Goal: Information Seeking & Learning: Learn about a topic

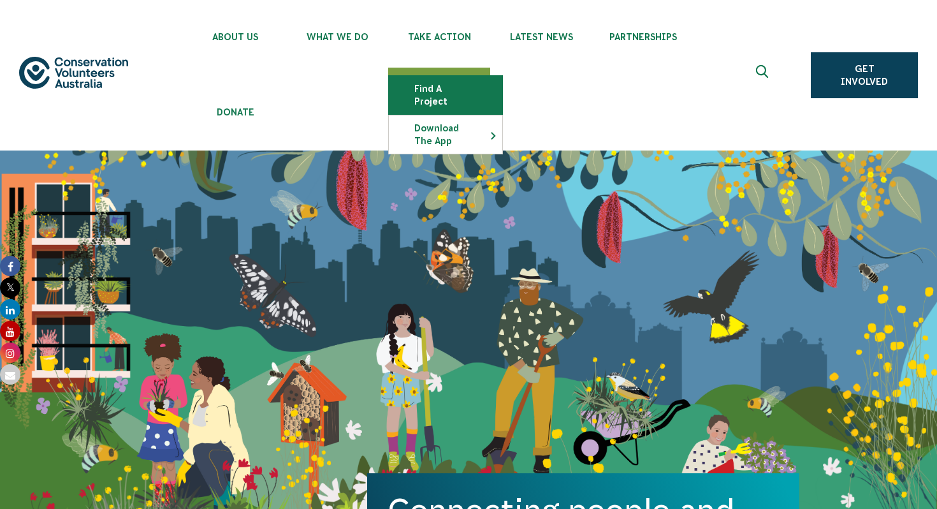
click at [438, 88] on link "Find a project" at bounding box center [445, 95] width 113 height 38
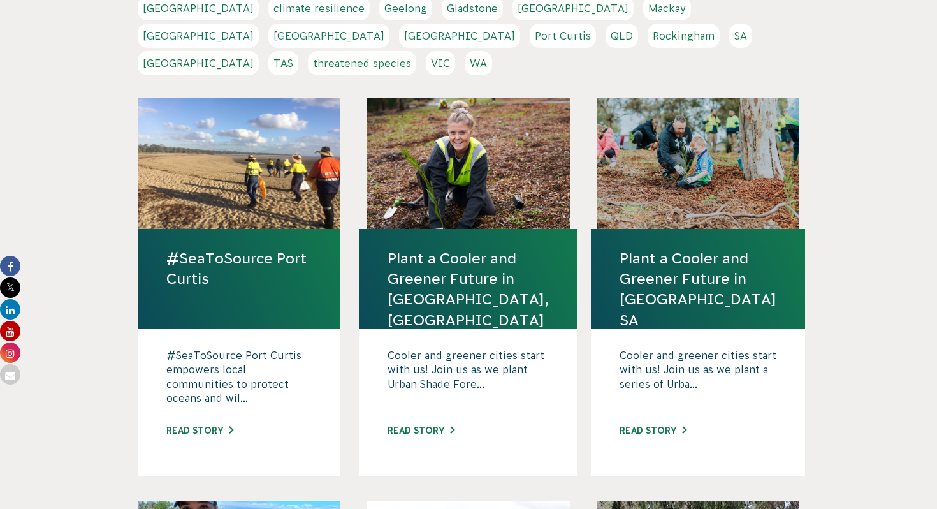
scroll to position [404, 0]
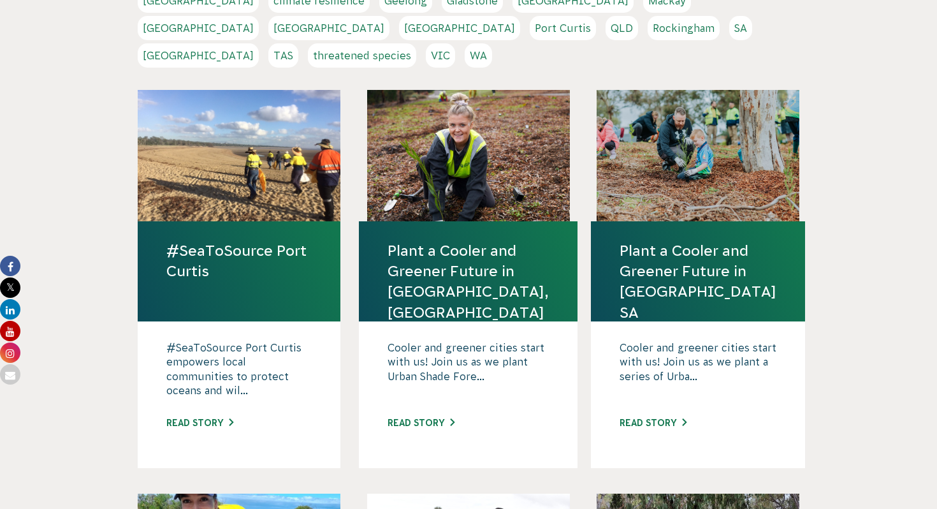
click at [280, 171] on div at bounding box center [239, 155] width 203 height 131
click at [242, 240] on link "#SeaToSource Port Curtis" at bounding box center [238, 260] width 145 height 41
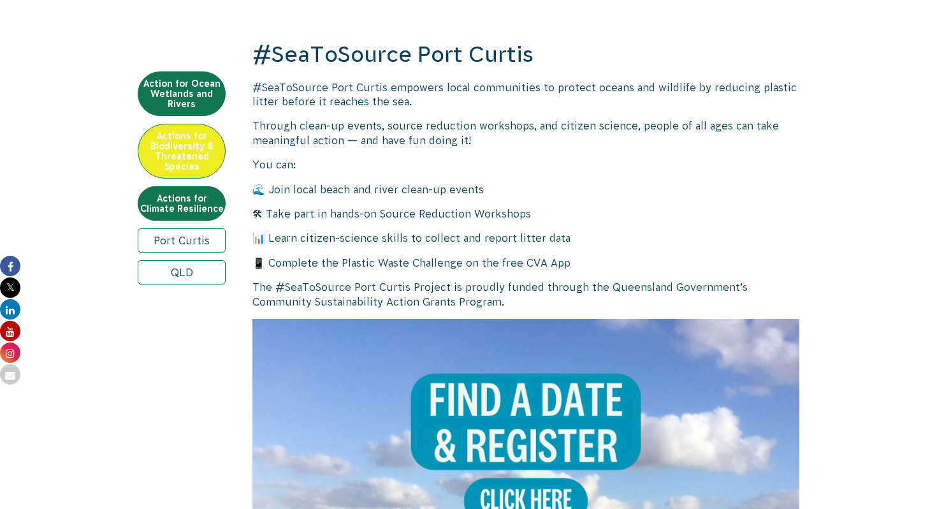
scroll to position [460, 0]
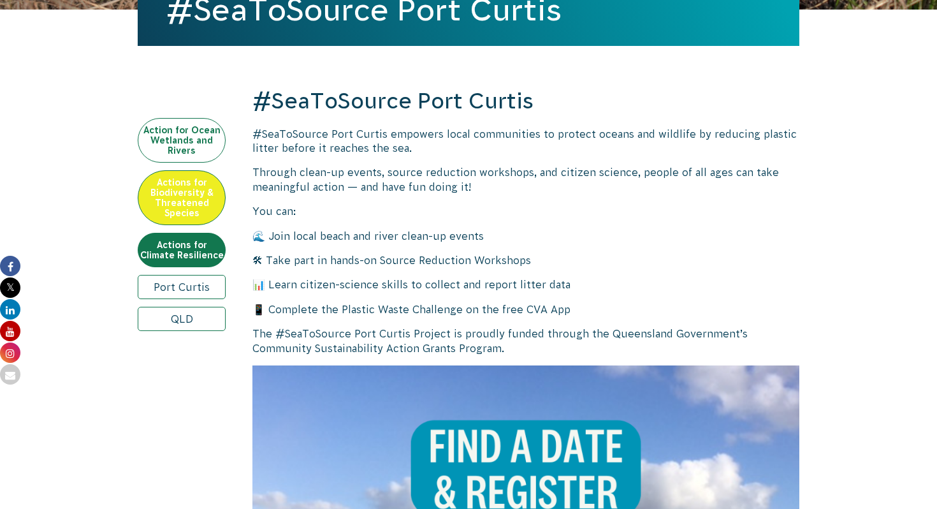
click at [197, 147] on link "Action for Ocean Wetlands and Rivers" at bounding box center [182, 140] width 88 height 45
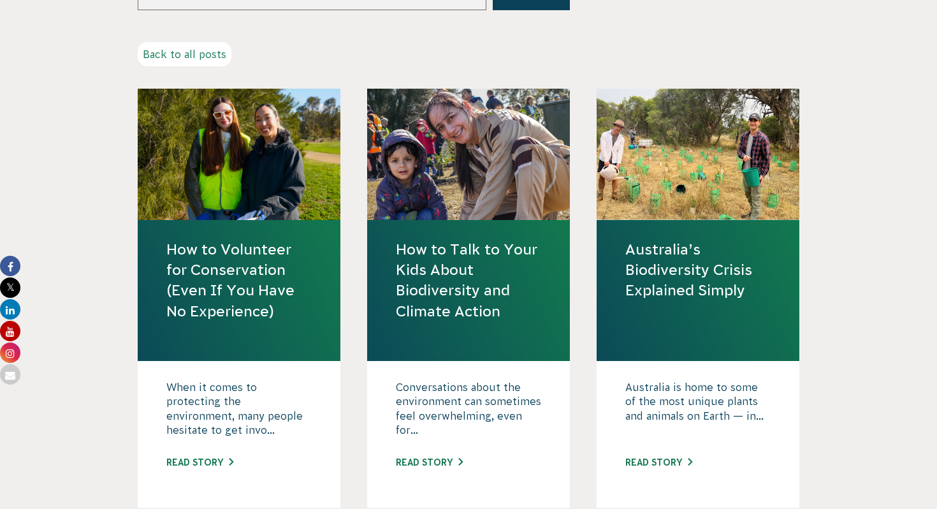
scroll to position [420, 0]
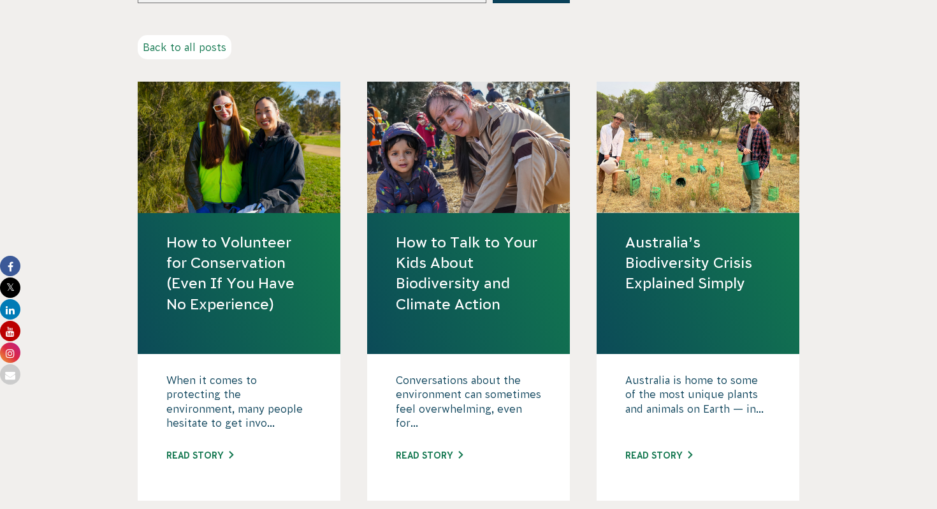
click at [195, 216] on h4 "How to Volunteer for Conservation (Even If You Have No Experience)" at bounding box center [239, 283] width 203 height 141
click at [200, 237] on link "How to Volunteer for Conservation (Even If You Have No Experience)" at bounding box center [238, 273] width 145 height 82
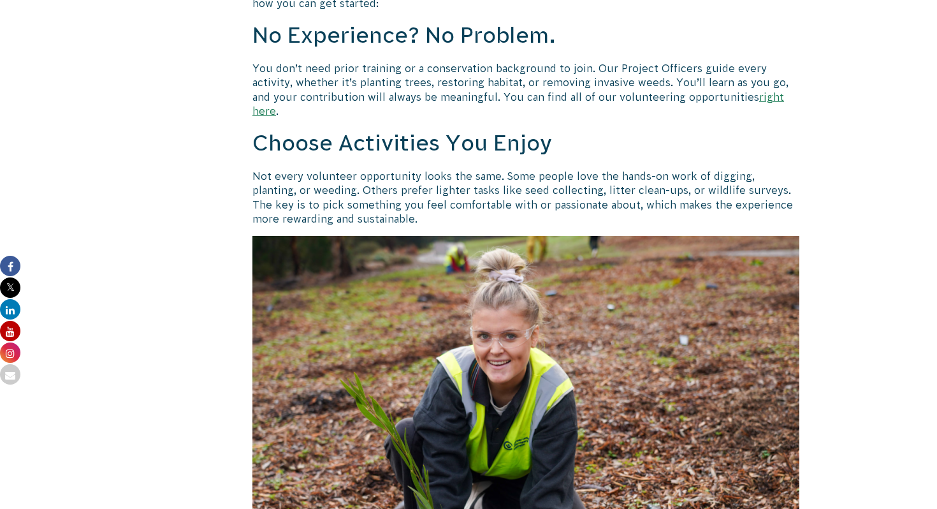
scroll to position [836, 0]
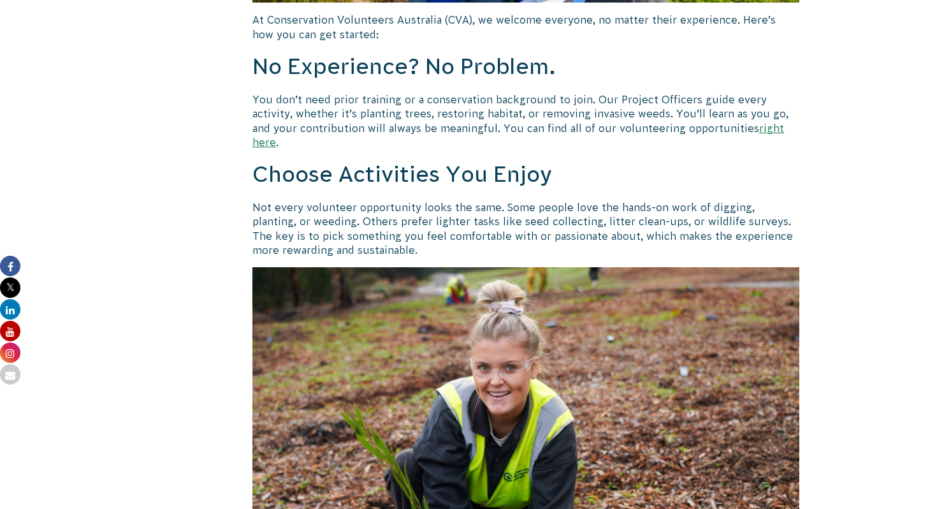
click at [734, 128] on link "right here" at bounding box center [518, 135] width 532 height 26
